Goal: Transaction & Acquisition: Purchase product/service

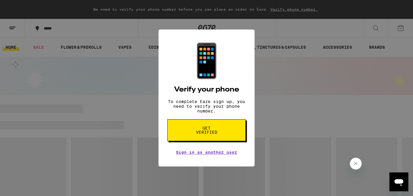
click at [212, 130] on span "Get verified" at bounding box center [206, 130] width 30 height 8
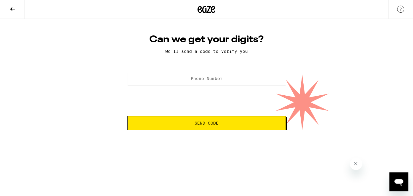
click at [168, 72] on div at bounding box center [207, 78] width 159 height 17
click at [172, 79] on input "Phone Number" at bounding box center [207, 78] width 159 height 13
type input "[PHONE_NUMBER]"
click at [174, 118] on button "Send Code" at bounding box center [207, 123] width 159 height 14
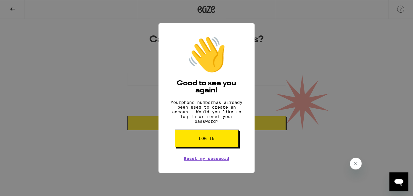
click at [198, 140] on button "Log in" at bounding box center [207, 139] width 64 height 18
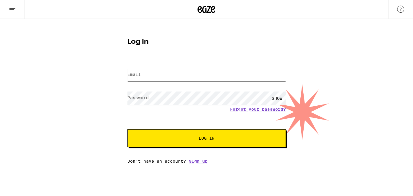
click at [191, 75] on input "Email" at bounding box center [207, 74] width 159 height 13
type input "[EMAIL_ADDRESS][DOMAIN_NAME]"
click at [264, 139] on button "Log In" at bounding box center [207, 139] width 159 height 18
